Goal: Browse casually

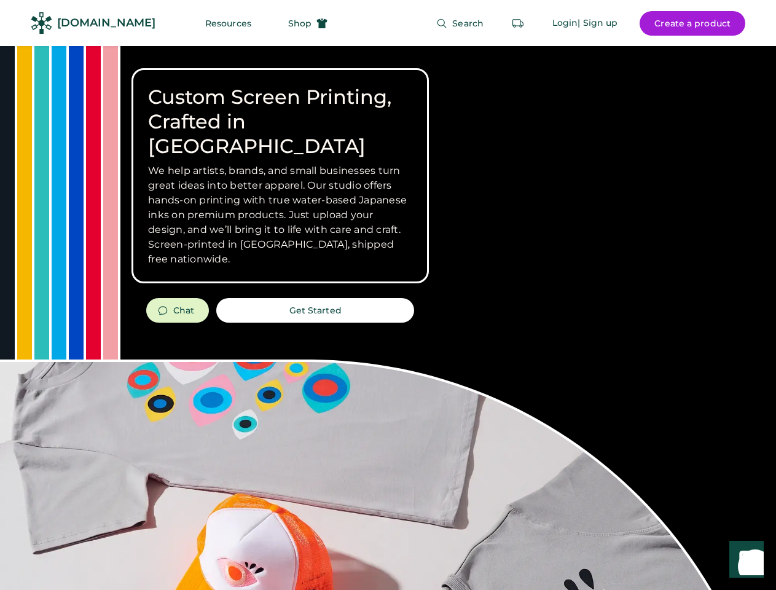
click at [388, 295] on div "Custom Screen Printing, Crafted in [GEOGRAPHIC_DATA] We help artists, brands, a…" at bounding box center [388, 436] width 776 height 780
click at [388, 318] on div "Custom Screen Printing, Crafted in [GEOGRAPHIC_DATA] We help artists, brands, a…" at bounding box center [388, 436] width 776 height 780
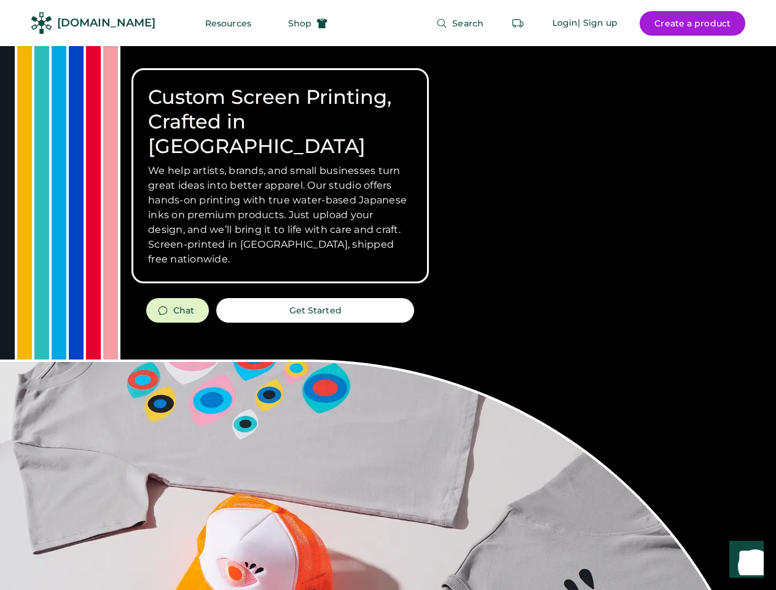
click at [388, 318] on div "Custom Screen Printing, Crafted in [GEOGRAPHIC_DATA] We help artists, brands, a…" at bounding box center [388, 436] width 776 height 780
click at [280, 176] on h3 "We help artists, brands, and small businesses turn great ideas into better appa…" at bounding box center [280, 214] width 264 height 103
click at [280, 163] on h3 "We help artists, brands, and small businesses turn great ideas into better appa…" at bounding box center [280, 214] width 264 height 103
click at [280, 109] on h1 "Custom Screen Printing, Crafted in [GEOGRAPHIC_DATA]" at bounding box center [280, 122] width 264 height 74
